Goal: Information Seeking & Learning: Learn about a topic

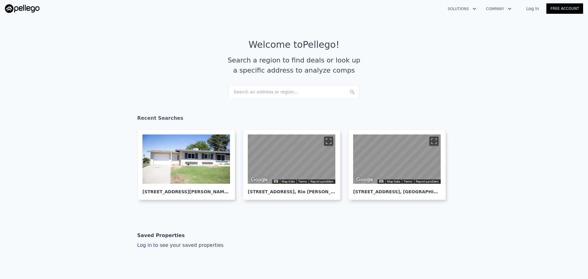
click at [248, 89] on div "Search an address or region..." at bounding box center [293, 91] width 131 height 13
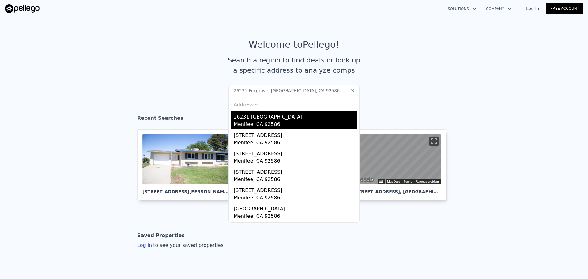
type input "26231 Foxgrove, [GEOGRAPHIC_DATA], CA 92586"
click at [262, 120] on div "26231 [GEOGRAPHIC_DATA]" at bounding box center [295, 116] width 123 height 10
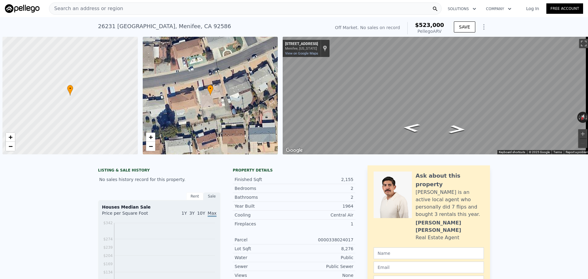
scroll to position [0, 2]
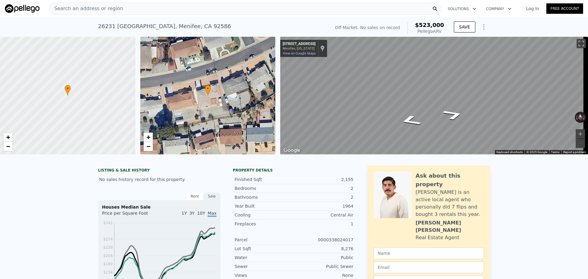
click at [271, 99] on div "• + − • + − ← Move left → Move right ↑ Move up ↓ Move down + Zoom in - Zoom out…" at bounding box center [294, 96] width 588 height 118
click at [150, 6] on div "Search an address or region" at bounding box center [245, 8] width 393 height 12
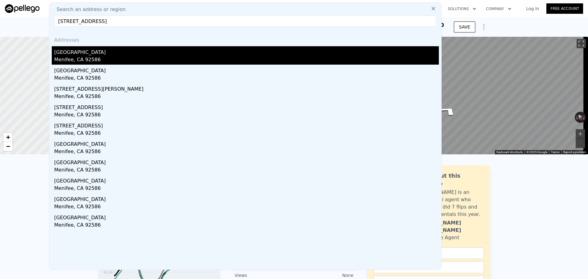
type input "[STREET_ADDRESS]"
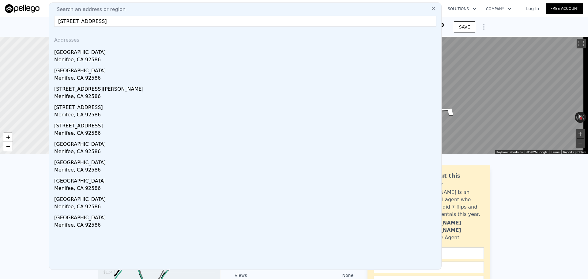
drag, startPoint x: 82, startPoint y: 55, endPoint x: 90, endPoint y: 7, distance: 48.6
click at [83, 55] on div "[GEOGRAPHIC_DATA]" at bounding box center [246, 51] width 385 height 10
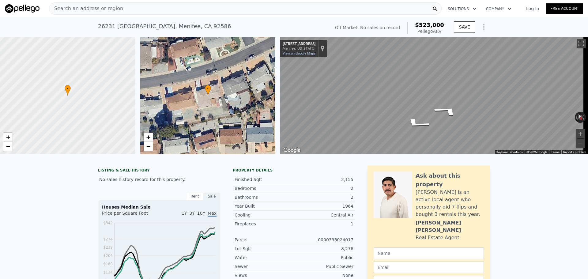
click at [177, 10] on div "Search an address or region" at bounding box center [245, 8] width 393 height 12
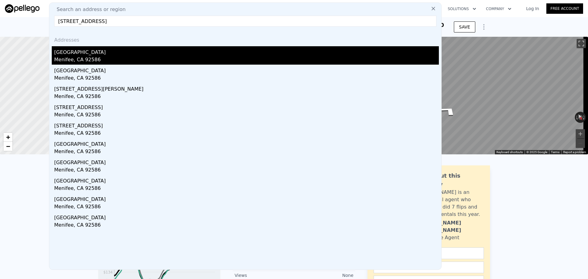
type input "28821 Del Monte Drive, Menifee, CA 92586"
click at [104, 61] on div "Menifee, CA 92586" at bounding box center [246, 60] width 385 height 9
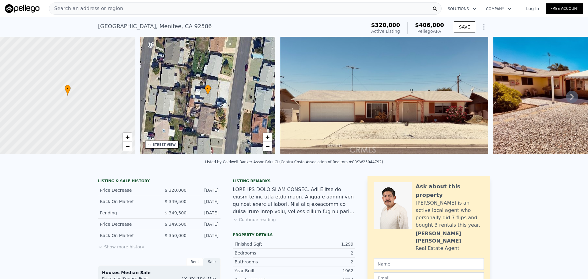
click at [179, 10] on div "Search an address or region" at bounding box center [245, 8] width 393 height 12
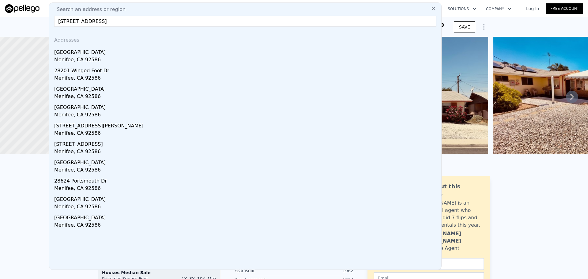
paste input "757 Snead"
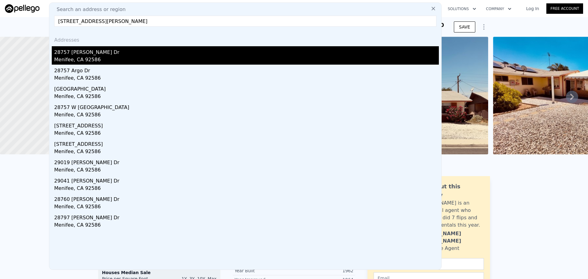
type input "28757 Snead Drive, Menifee, CA 92586"
click at [148, 59] on div "Menifee, CA 92586" at bounding box center [246, 60] width 385 height 9
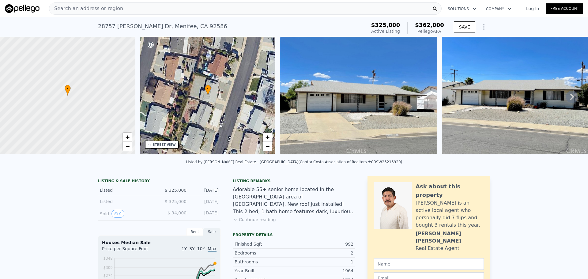
click at [141, 6] on div "Search an address or region" at bounding box center [245, 8] width 393 height 12
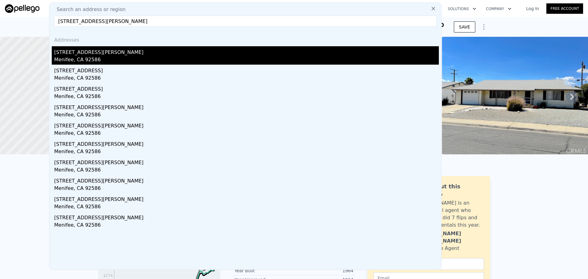
type input "26125 McCall Boulevard, Menifee, CA 92586"
click at [73, 56] on div "26125 Mccall Blvd" at bounding box center [246, 51] width 385 height 10
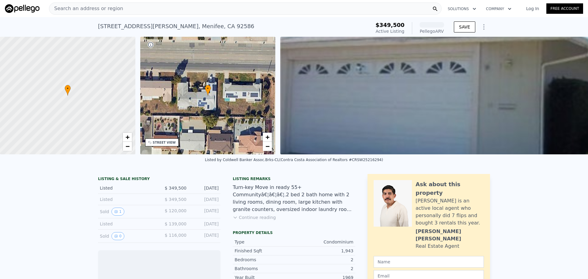
click at [159, 145] on div "STREET VIEW" at bounding box center [164, 142] width 23 height 5
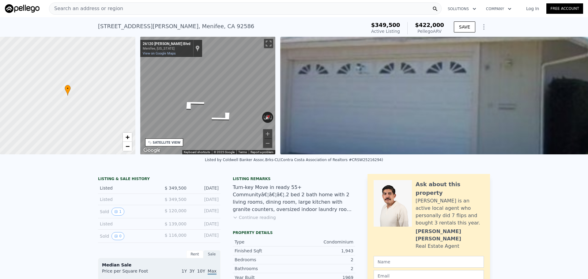
click at [140, 12] on div "Search an address or region" at bounding box center [245, 8] width 393 height 12
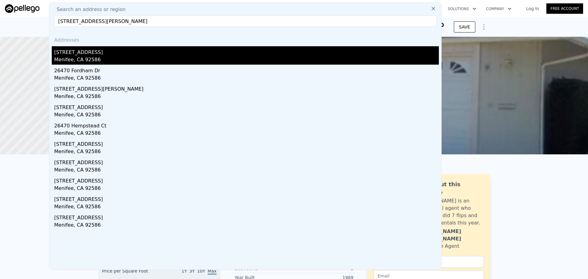
type input "26470 New Bedford Rd., Menifee, CA 92586"
click at [100, 50] on div "26470 New Bedford Rd" at bounding box center [246, 51] width 385 height 10
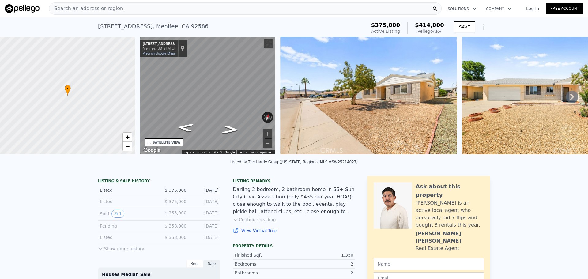
click at [148, 9] on div "Search an address or region" at bounding box center [245, 8] width 393 height 12
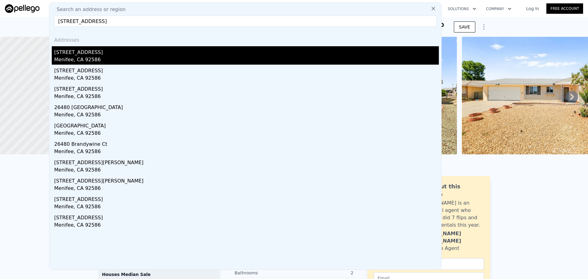
type input "26480 Ridgemoor Road, Menifee, CA 92586"
click at [86, 54] on div "26480 Ridgemoor Rd" at bounding box center [246, 51] width 385 height 10
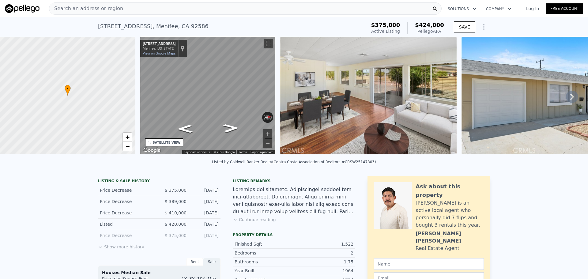
click at [201, 8] on div "Search an address or region" at bounding box center [245, 8] width 393 height 12
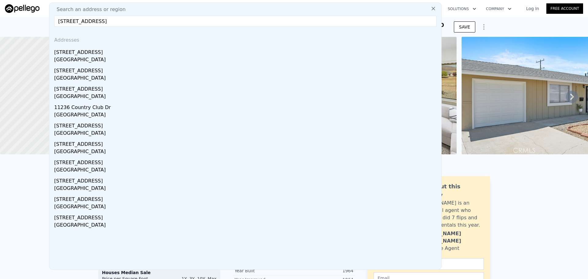
click at [116, 25] on input "11394 Country Club Dr, Apple Valley, CA 92308" at bounding box center [245, 21] width 382 height 11
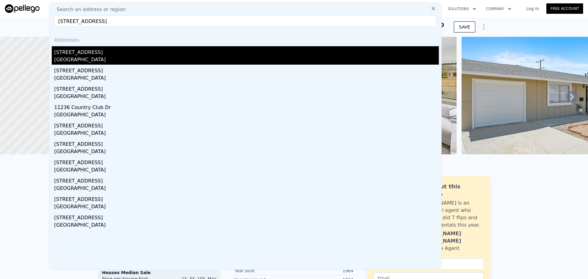
type input "11394 Country Club Dr, Apple Valley, CA 92308"
click at [95, 48] on div "11394 Country Club Drive" at bounding box center [246, 51] width 385 height 10
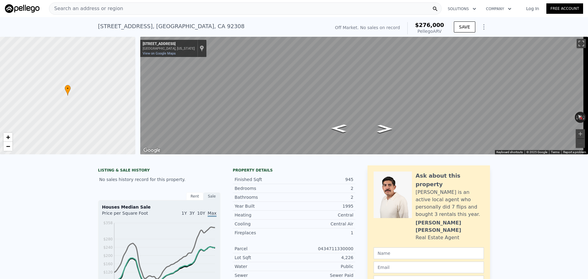
drag, startPoint x: 152, startPoint y: 8, endPoint x: 147, endPoint y: 0, distance: 9.2
click at [152, 8] on div "Search an address or region" at bounding box center [245, 8] width 393 height 12
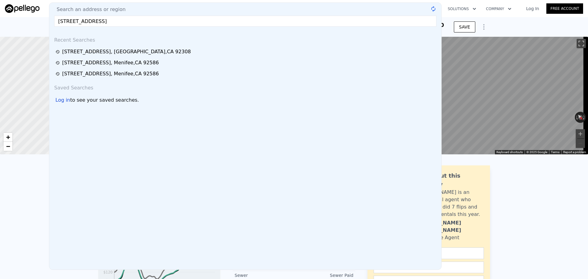
type input "10492 Wilmington Lane, Apple Valley, CA 92308"
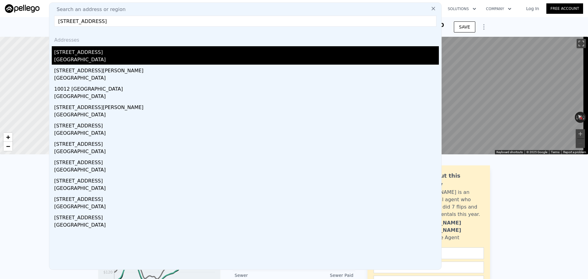
click at [125, 53] on div "10492 Wilmington Lane" at bounding box center [246, 51] width 385 height 10
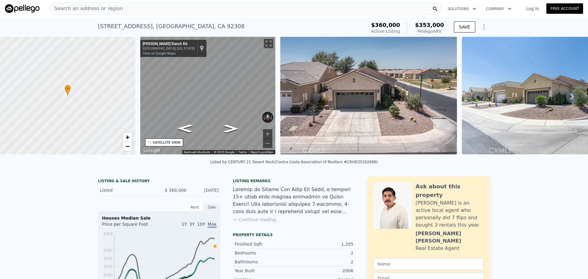
click at [135, 6] on div "Search an address or region" at bounding box center [245, 8] width 393 height 12
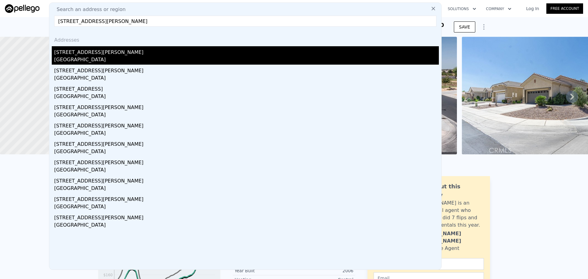
type input "19058 Pamela Lane, Apple Valley, CA 92308"
click at [100, 55] on div "19058 Pamela Lane" at bounding box center [246, 51] width 385 height 10
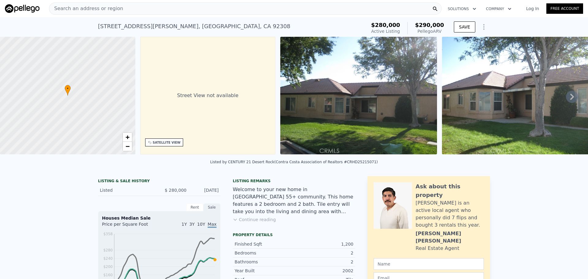
click at [163, 13] on div "Search an address or region" at bounding box center [245, 8] width 393 height 12
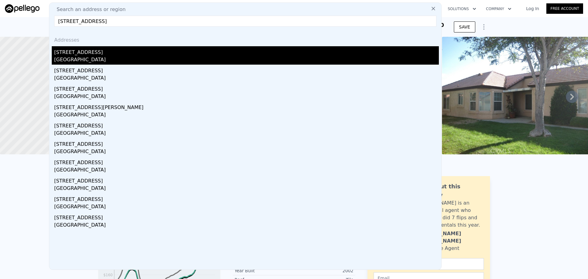
type input "19453 Maple Creek Road, Apple Valley, CA 92308"
click at [79, 55] on div "19453 Maple Creek Rd" at bounding box center [246, 51] width 385 height 10
